Goal: Navigation & Orientation: Find specific page/section

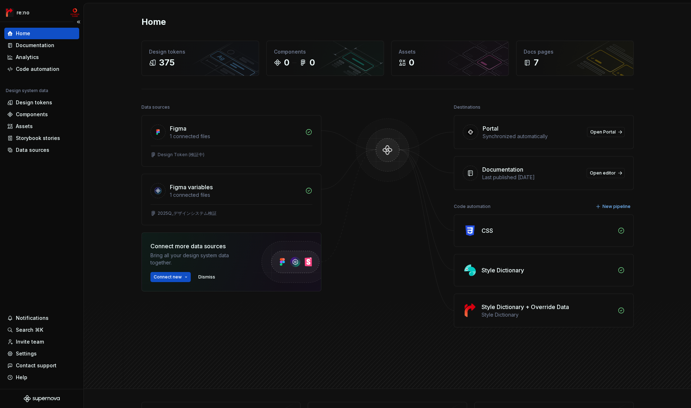
scroll to position [5, 0]
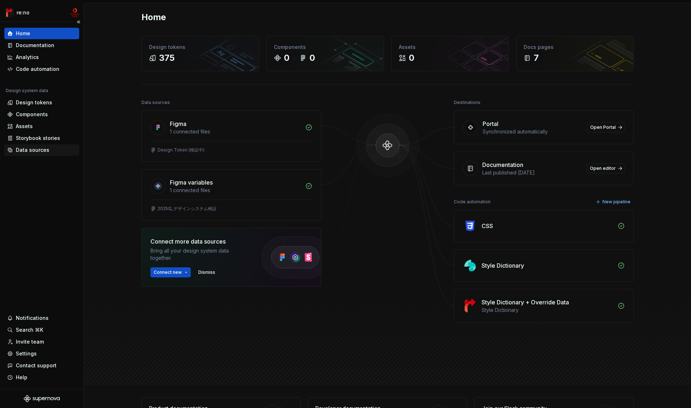
click at [48, 151] on div "Data sources" at bounding box center [41, 150] width 69 height 7
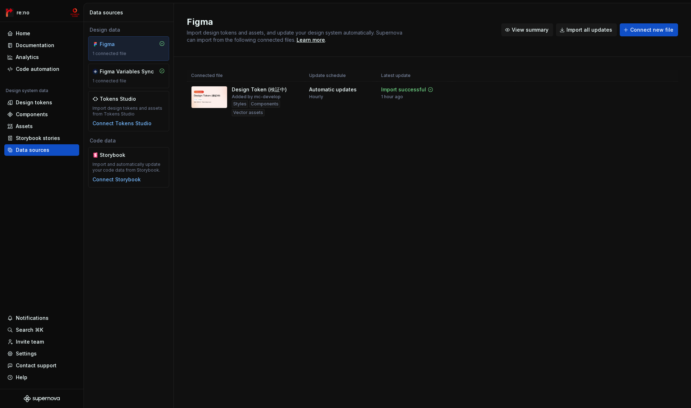
click at [533, 30] on span "View summary" at bounding box center [530, 29] width 37 height 7
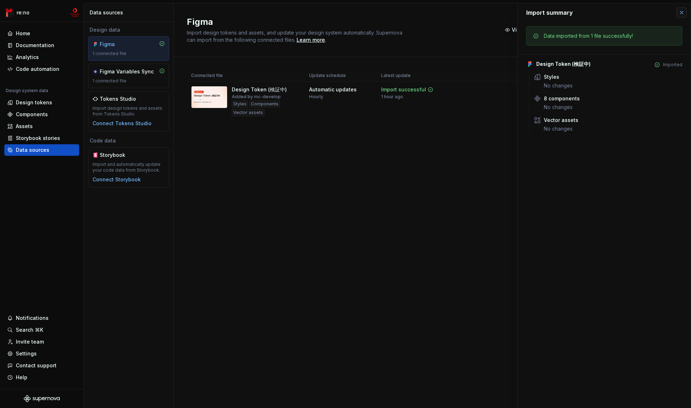
click at [685, 13] on button "button" at bounding box center [682, 13] width 10 height 10
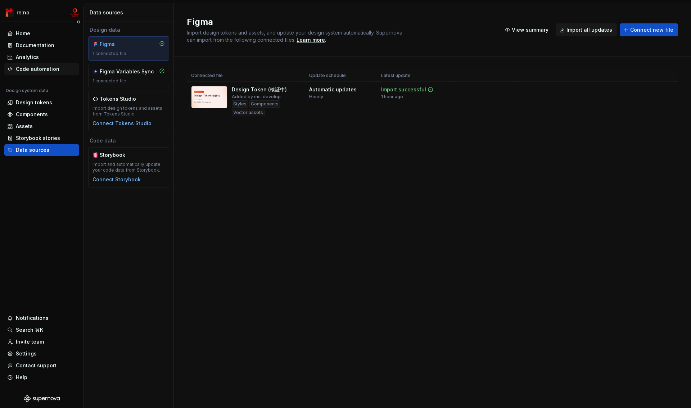
click at [44, 69] on div "Code automation" at bounding box center [38, 69] width 44 height 7
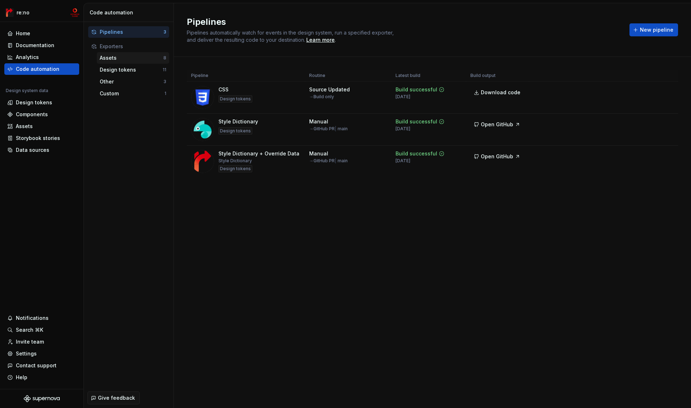
click at [122, 58] on div "Assets" at bounding box center [132, 57] width 64 height 7
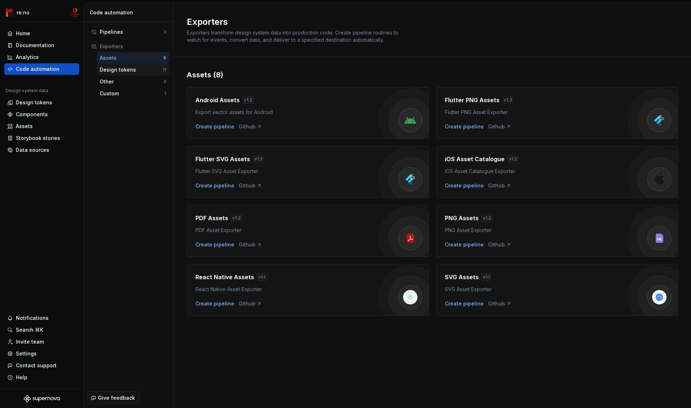
click at [122, 73] on div "Design tokens 11" at bounding box center [133, 70] width 72 height 12
